Goal: Navigation & Orientation: Understand site structure

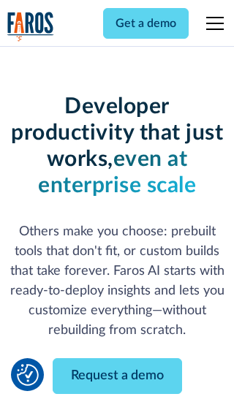
scroll to position [175, 0]
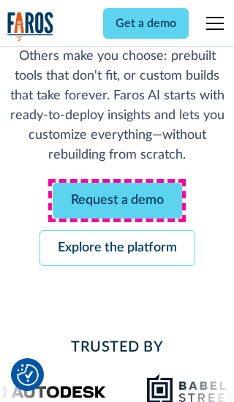
click at [117, 200] on link "Request a demo" at bounding box center [117, 201] width 129 height 36
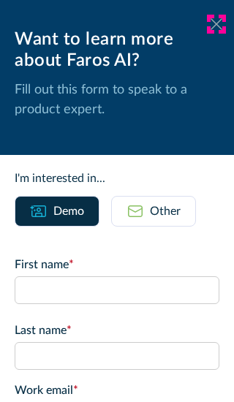
click at [216, 24] on icon at bounding box center [216, 23] width 12 height 11
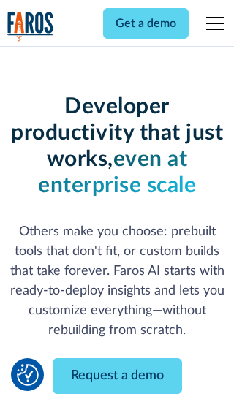
scroll to position [223, 0]
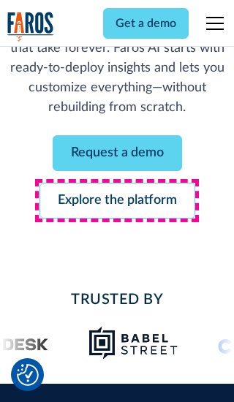
click at [117, 200] on link "Explore the platform" at bounding box center [117, 201] width 156 height 36
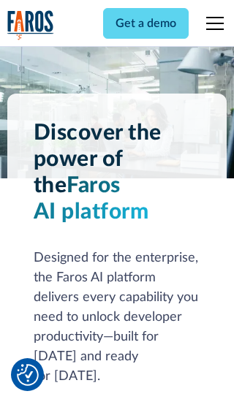
scroll to position [10971, 0]
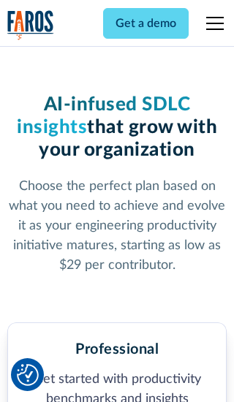
scroll to position [2263, 0]
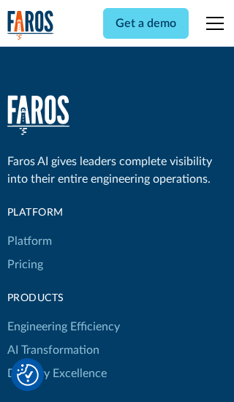
click at [28, 229] on link "Platform" at bounding box center [29, 240] width 45 height 23
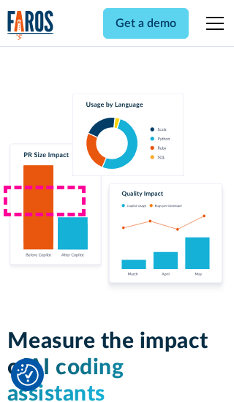
scroll to position [9029, 0]
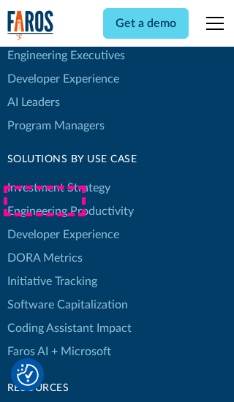
click at [44, 246] on link "DORA Metrics" at bounding box center [44, 257] width 75 height 23
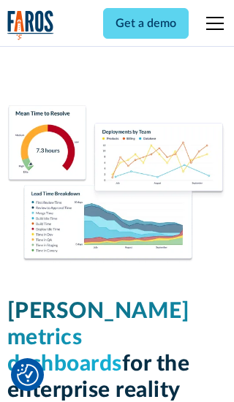
scroll to position [6395, 0]
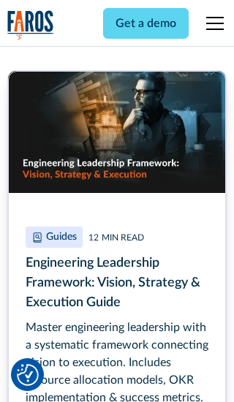
scroll to position [6606, 0]
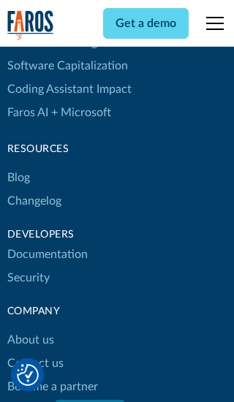
click at [34, 201] on link "Changelog" at bounding box center [34, 200] width 54 height 23
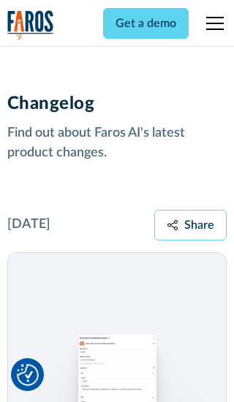
scroll to position [17641, 0]
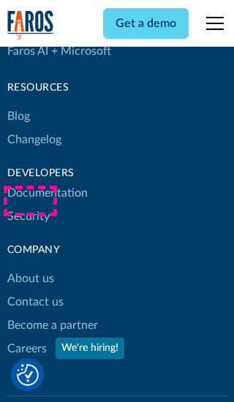
click at [30, 267] on link "About us" at bounding box center [30, 278] width 47 height 23
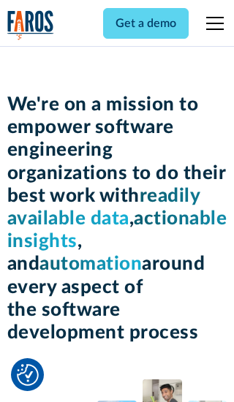
scroll to position [5037, 0]
